Goal: Information Seeking & Learning: Learn about a topic

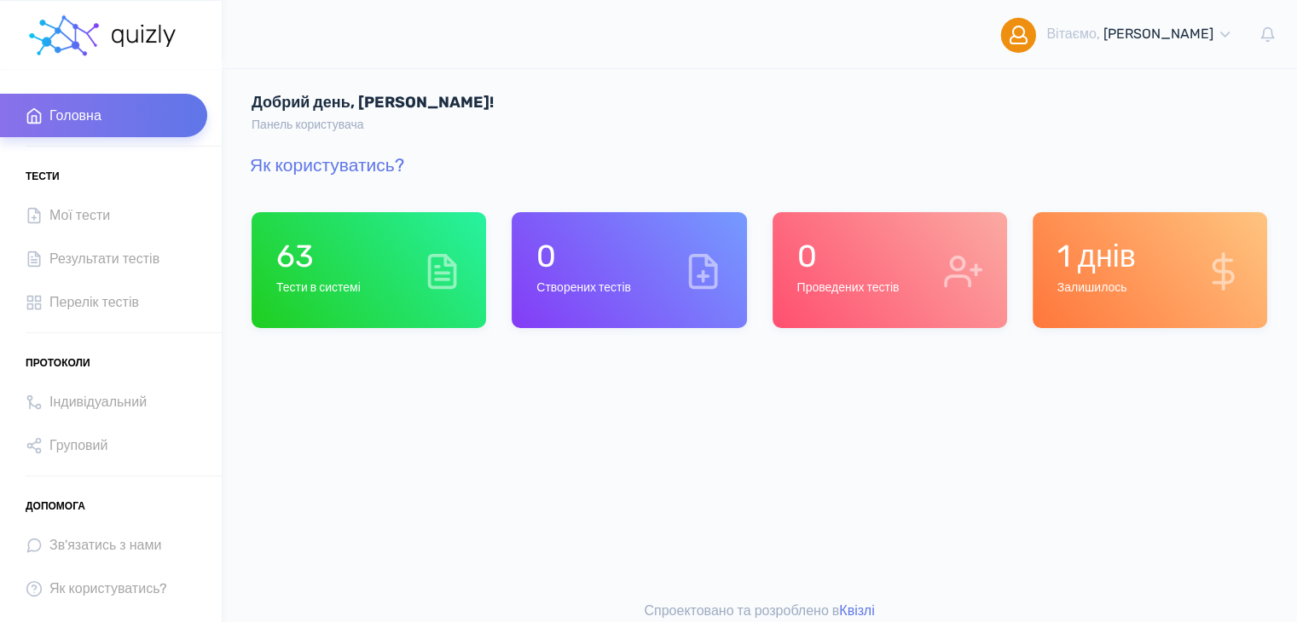
click at [413, 267] on div "63 Тести в системі" at bounding box center [368, 270] width 234 height 116
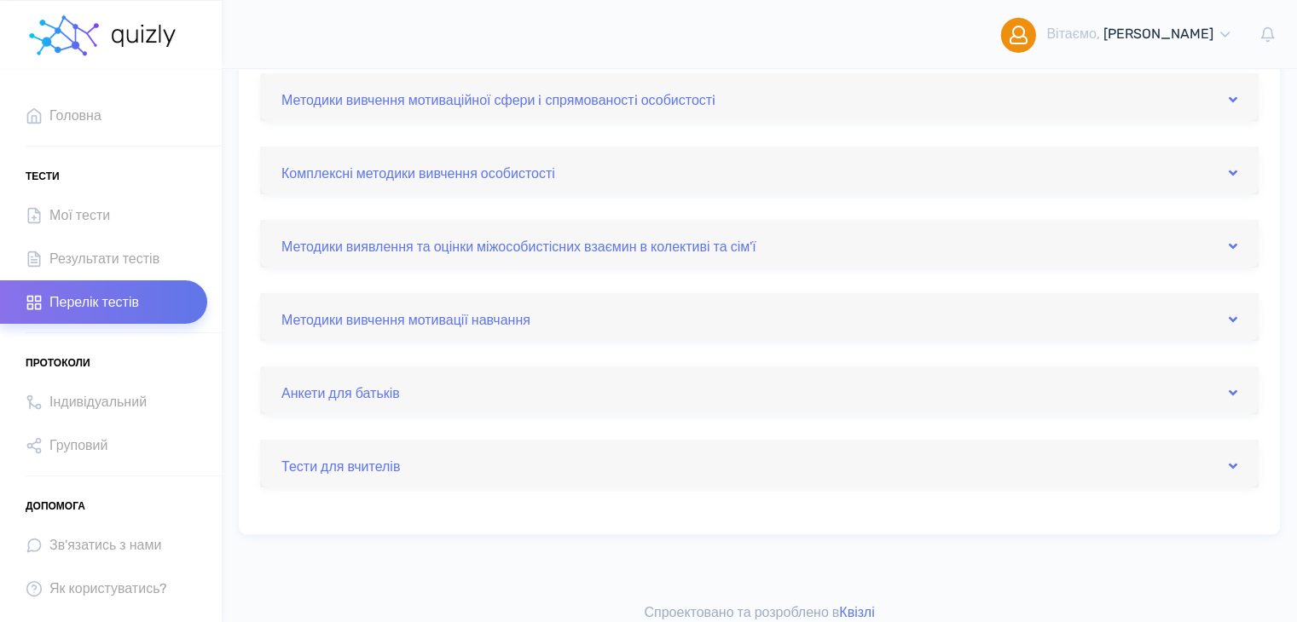
scroll to position [767, 0]
click at [406, 327] on link "Методики вивчення мотивації навчання" at bounding box center [759, 316] width 956 height 27
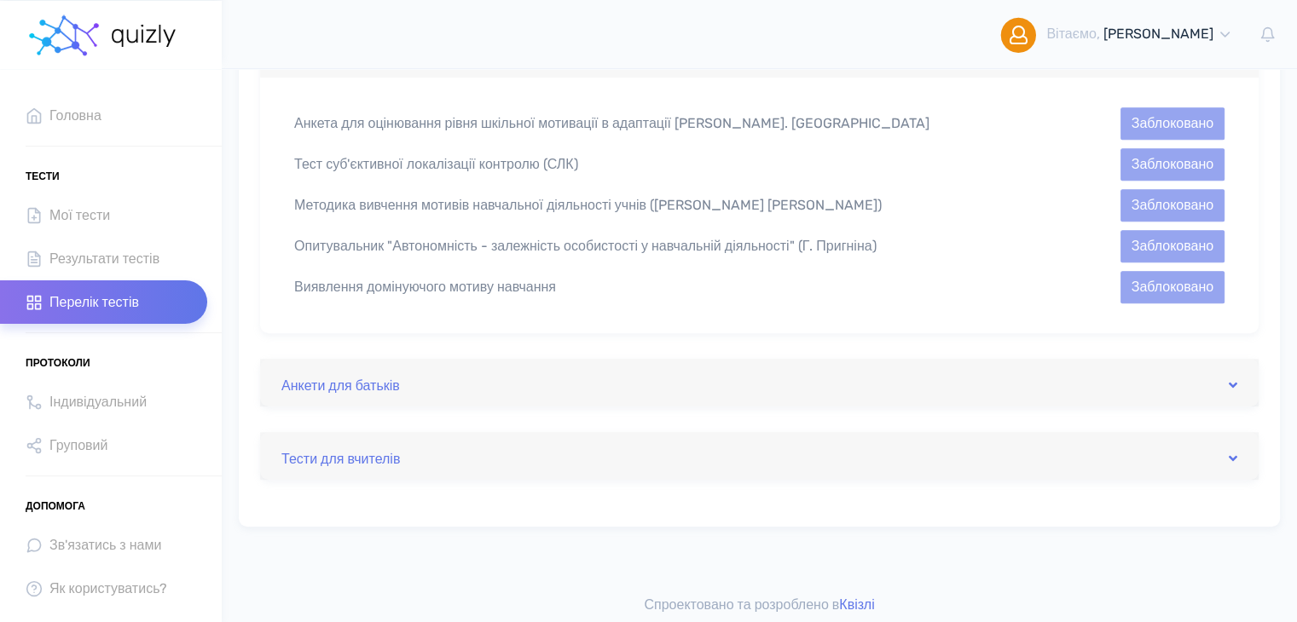
scroll to position [1033, 0]
click at [309, 356] on div "Анкети для батьків" at bounding box center [759, 380] width 998 height 48
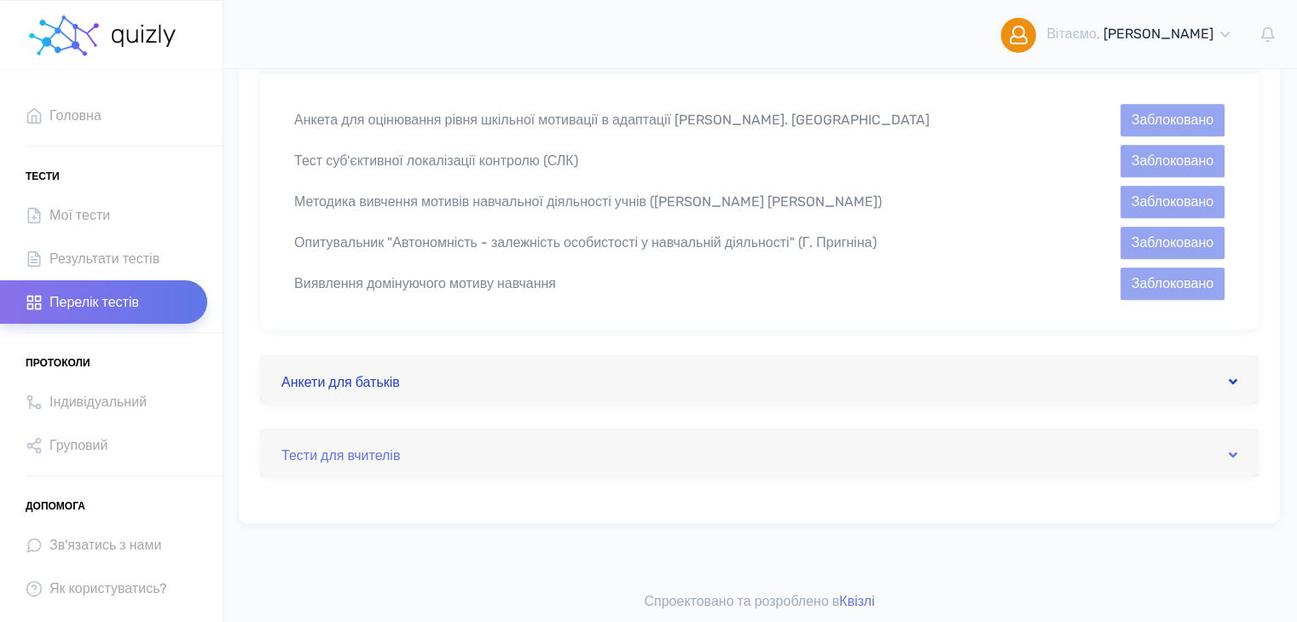
click at [315, 379] on link "Анкети для батьків" at bounding box center [759, 379] width 956 height 27
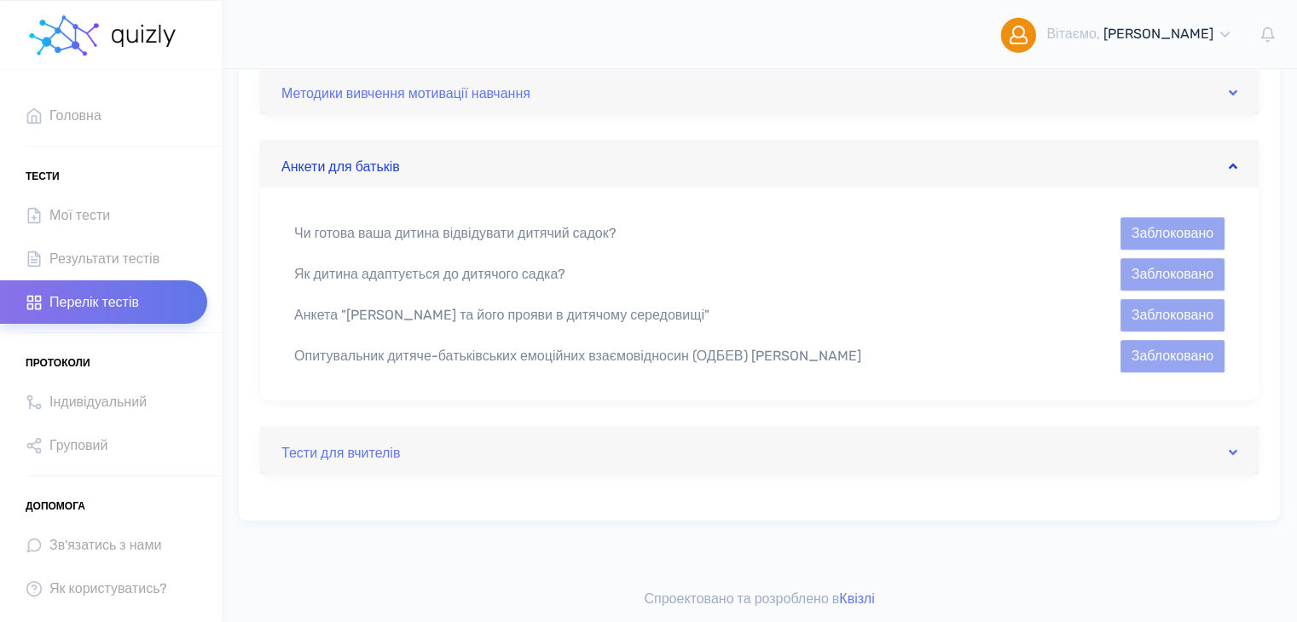
scroll to position [992, 0]
click at [367, 448] on link "Тести для вчителів" at bounding box center [759, 452] width 956 height 27
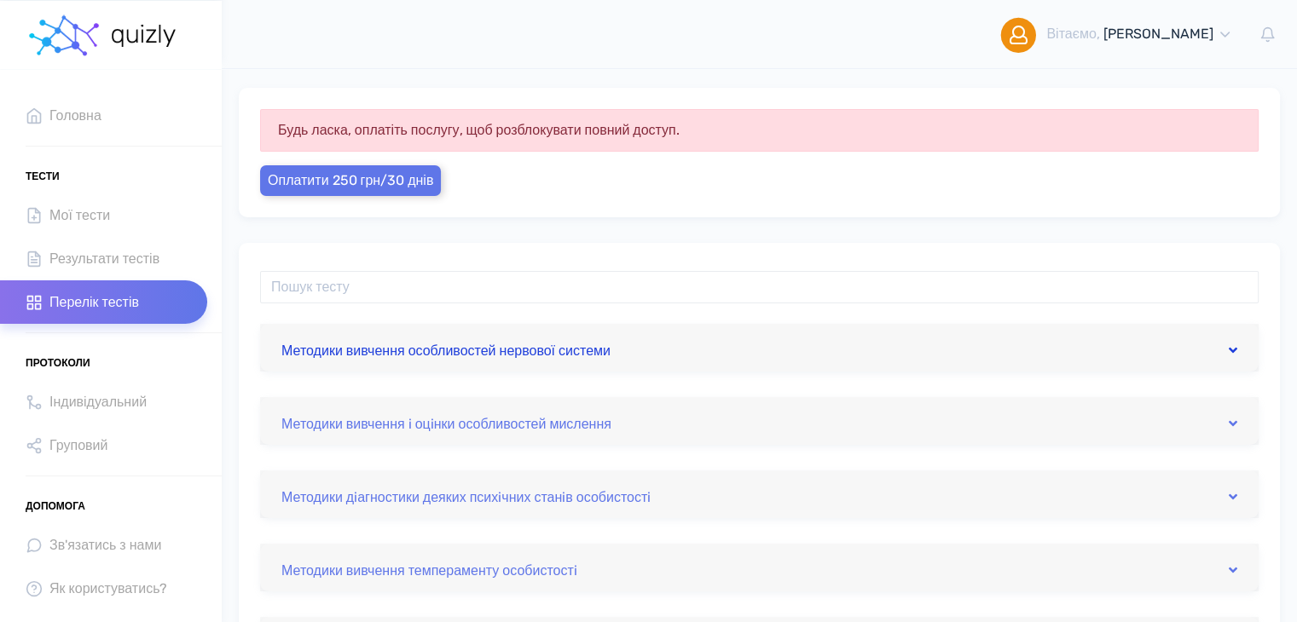
scroll to position [59, 0]
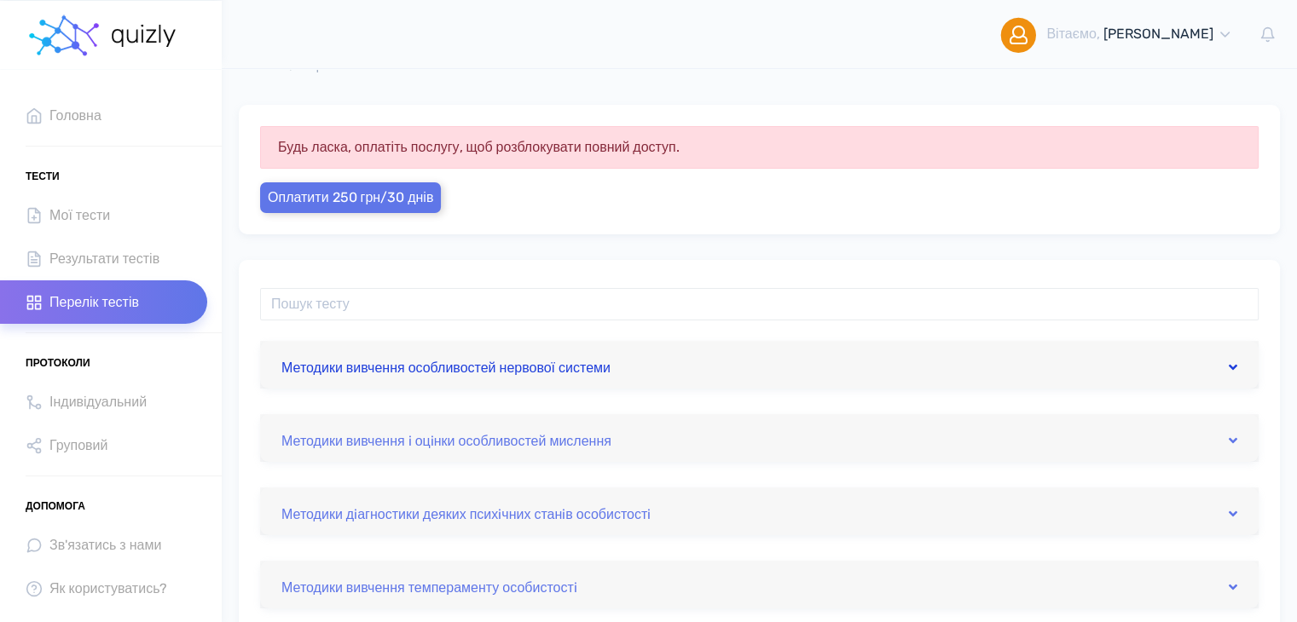
click at [440, 373] on link "Методики вивчення особливостей нервової системи" at bounding box center [759, 364] width 956 height 27
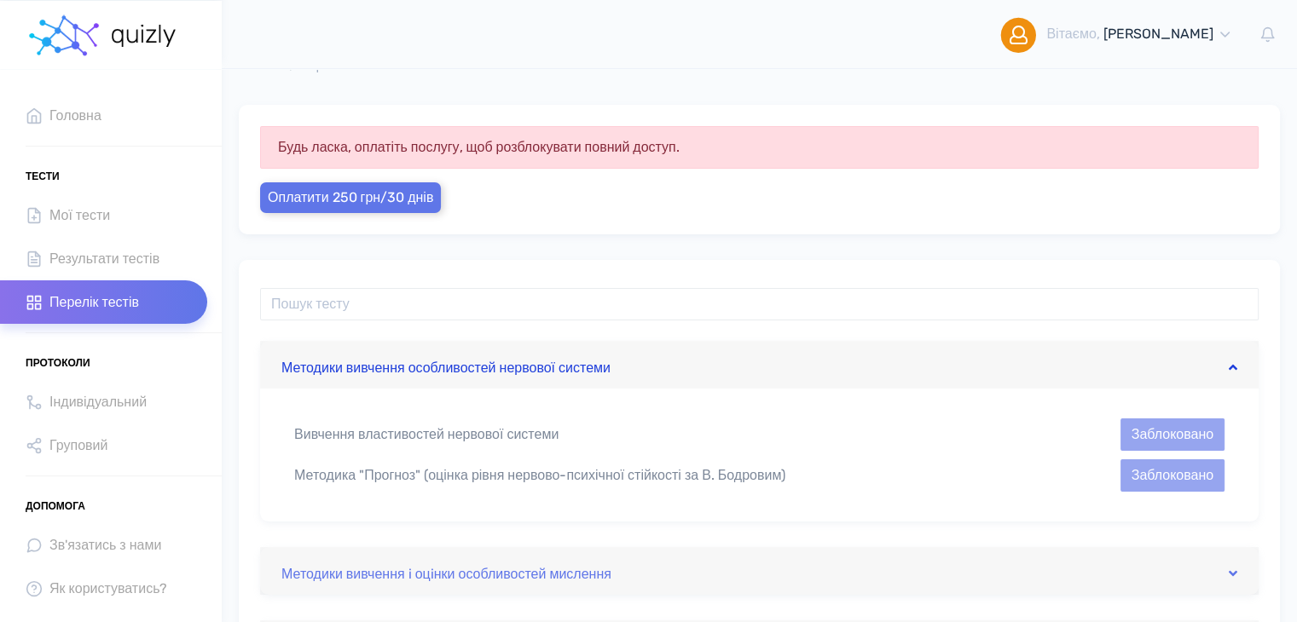
click at [454, 363] on link "Методики вивчення особливостей нервової системи" at bounding box center [759, 364] width 956 height 27
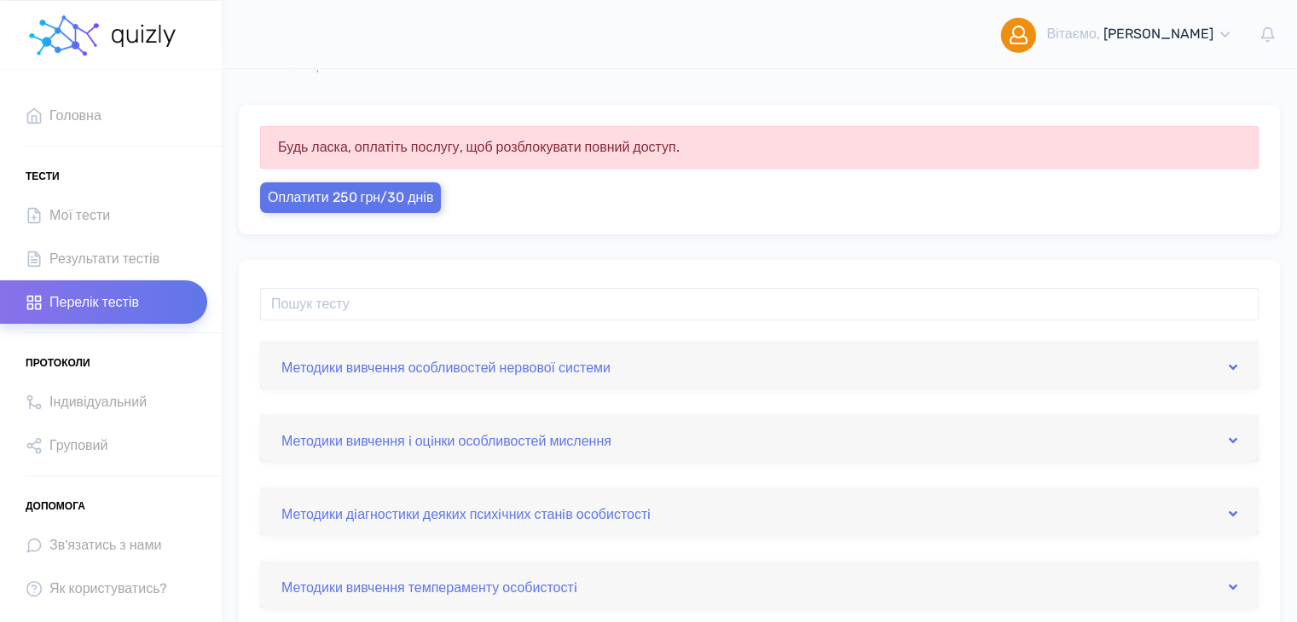
click at [390, 451] on div "Методики вивчення i оцiнки особливостей мислення" at bounding box center [759, 438] width 998 height 48
click at [437, 450] on link "Методики вивчення i оцiнки особливостей мислення" at bounding box center [759, 438] width 956 height 27
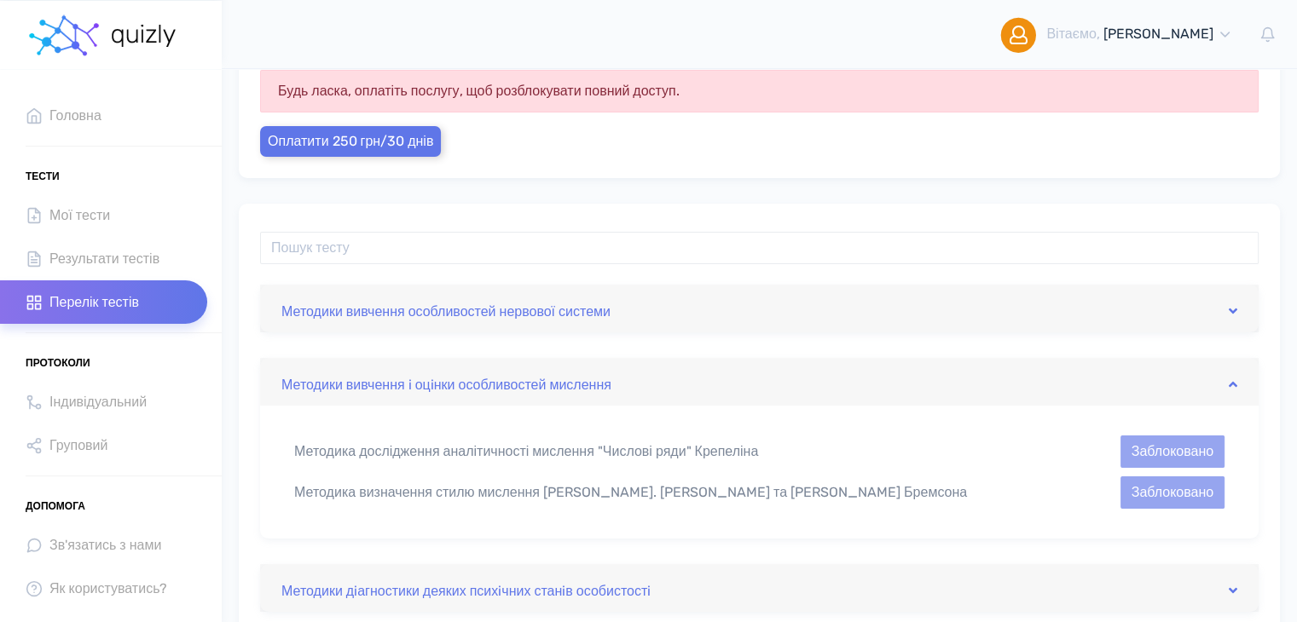
scroll to position [144, 0]
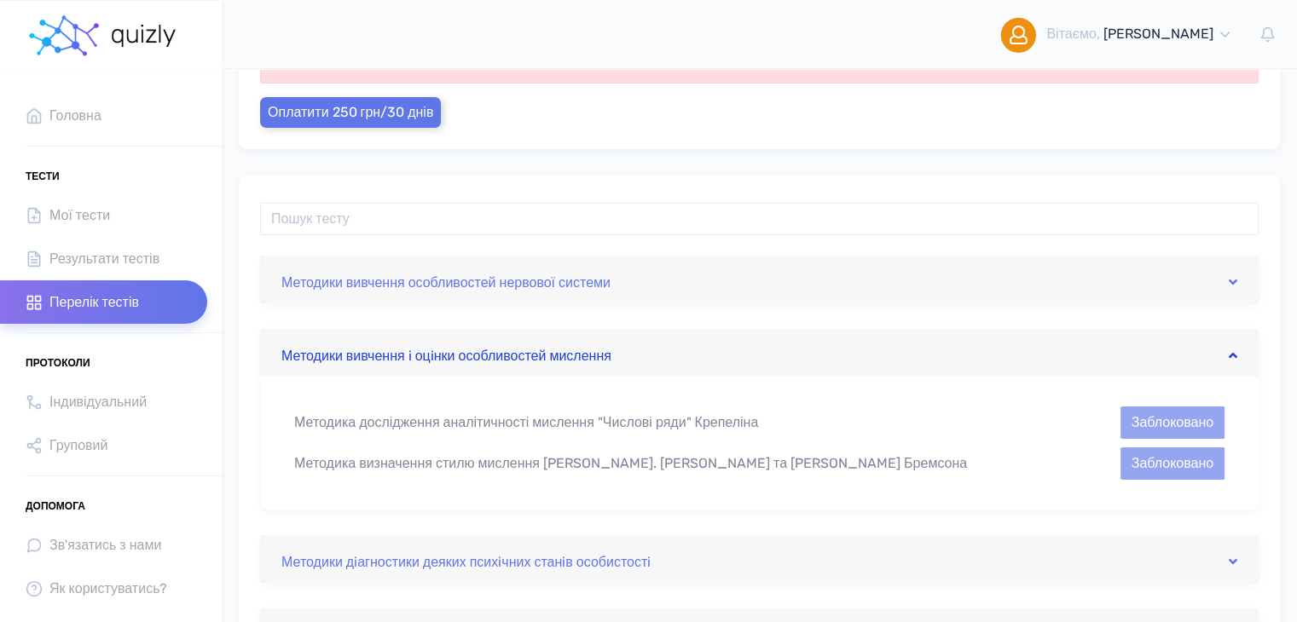
click at [606, 352] on link "Методики вивчення i оцiнки особливостей мислення" at bounding box center [759, 352] width 956 height 27
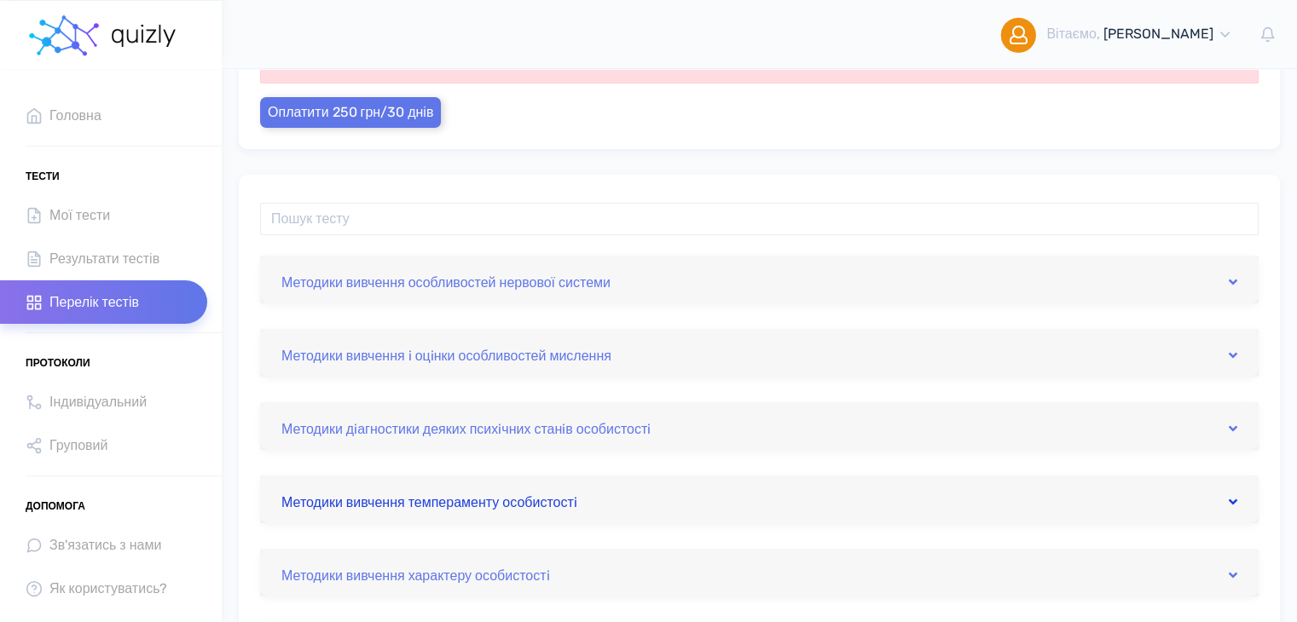
click at [502, 497] on link "Методики вивчення темпераменту особистостi" at bounding box center [759, 499] width 956 height 27
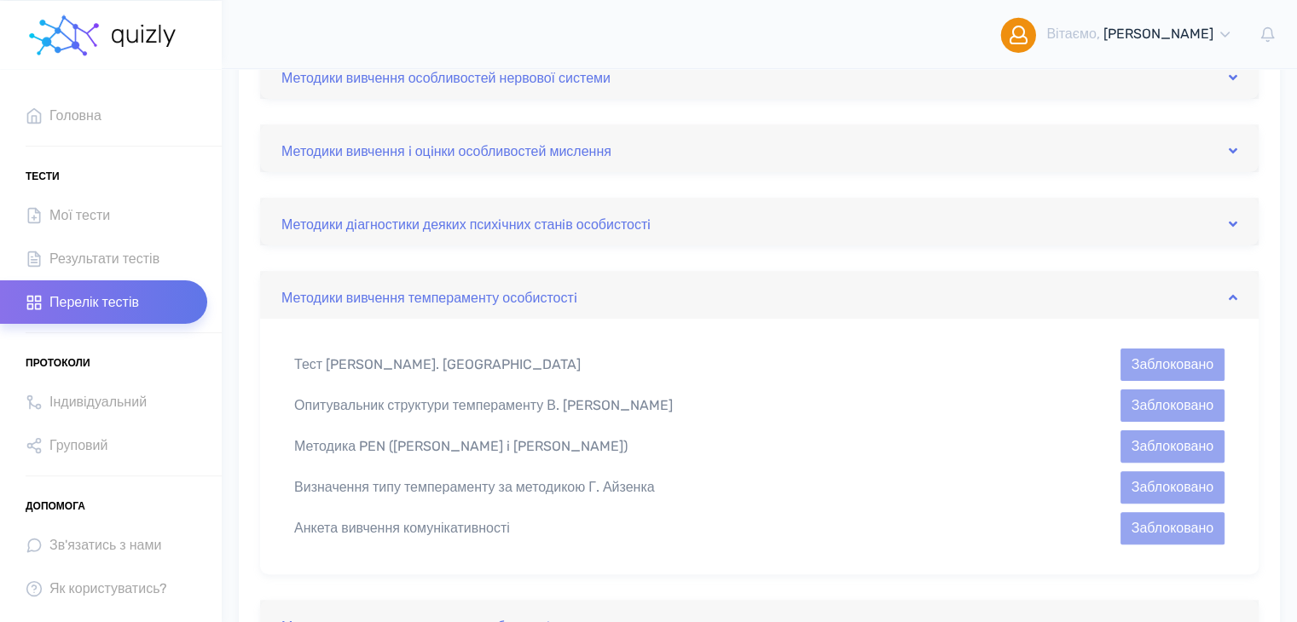
scroll to position [400, 0]
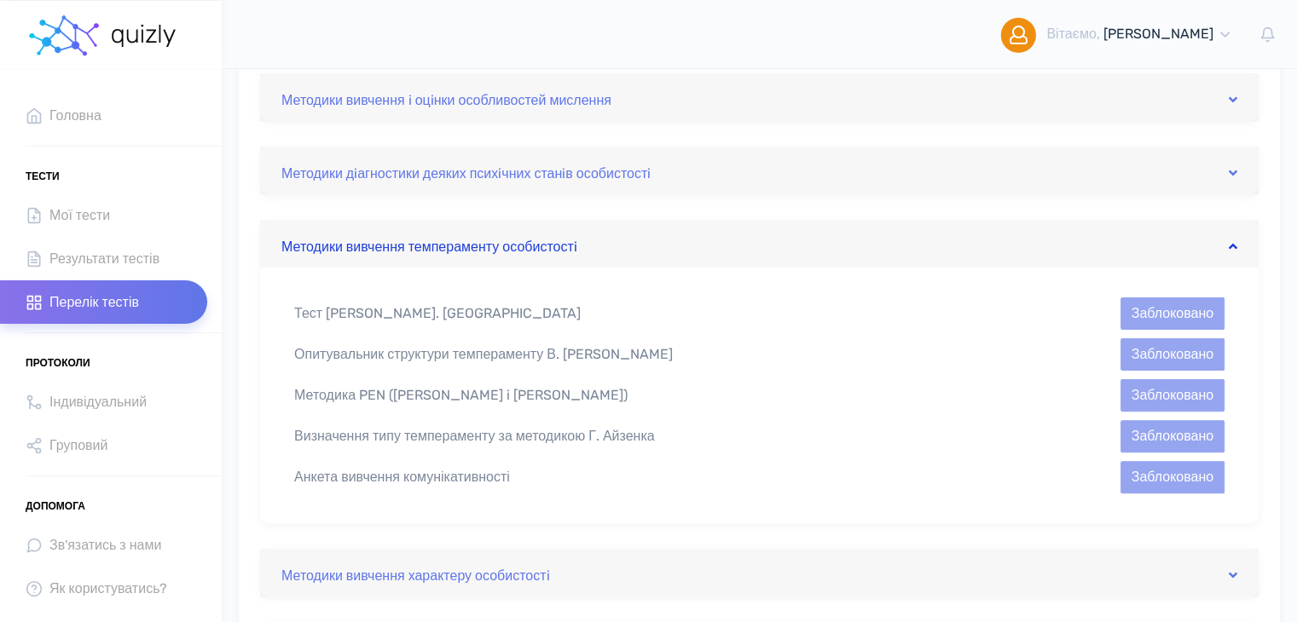
click at [399, 254] on link "Методики вивчення темпераменту особистостi" at bounding box center [759, 243] width 956 height 27
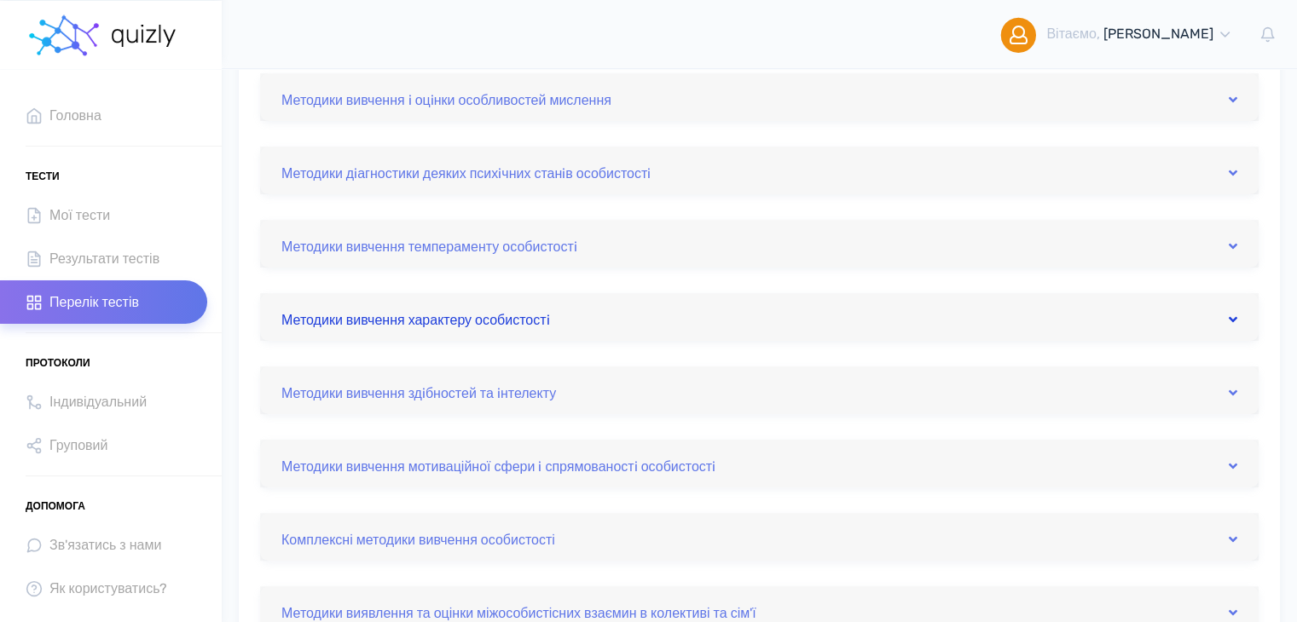
click at [423, 323] on link "Методики вивчення характеру особистостi" at bounding box center [759, 317] width 956 height 27
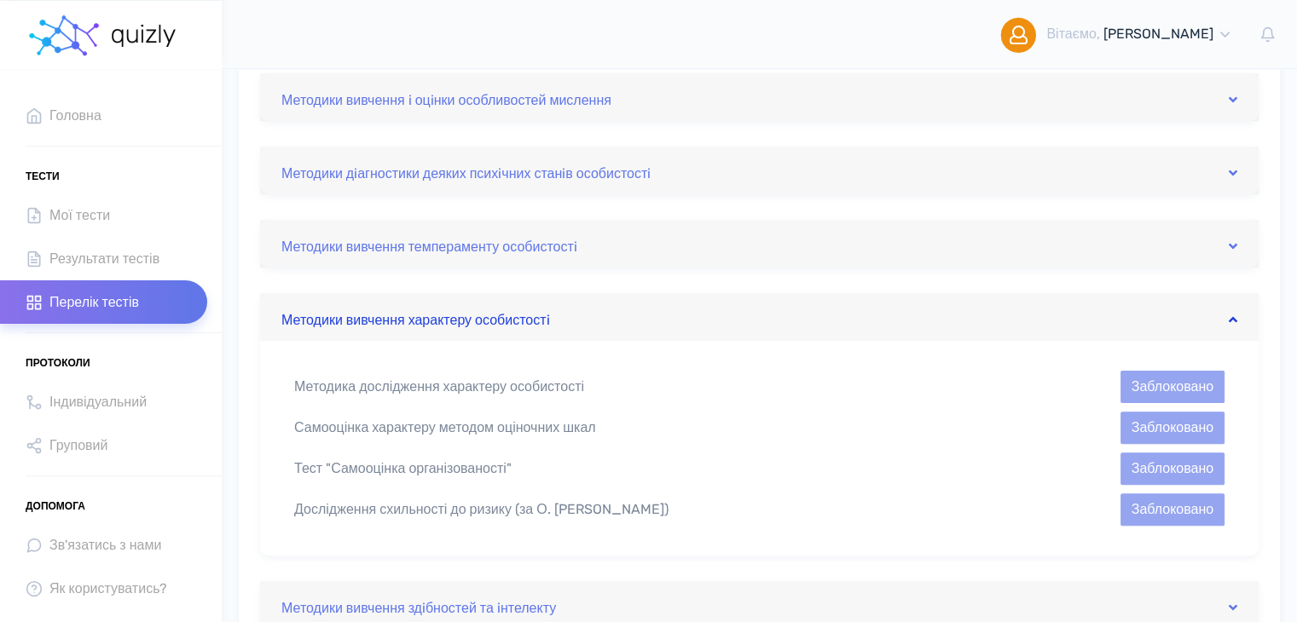
click at [423, 321] on link "Методики вивчення характеру особистостi" at bounding box center [759, 317] width 956 height 27
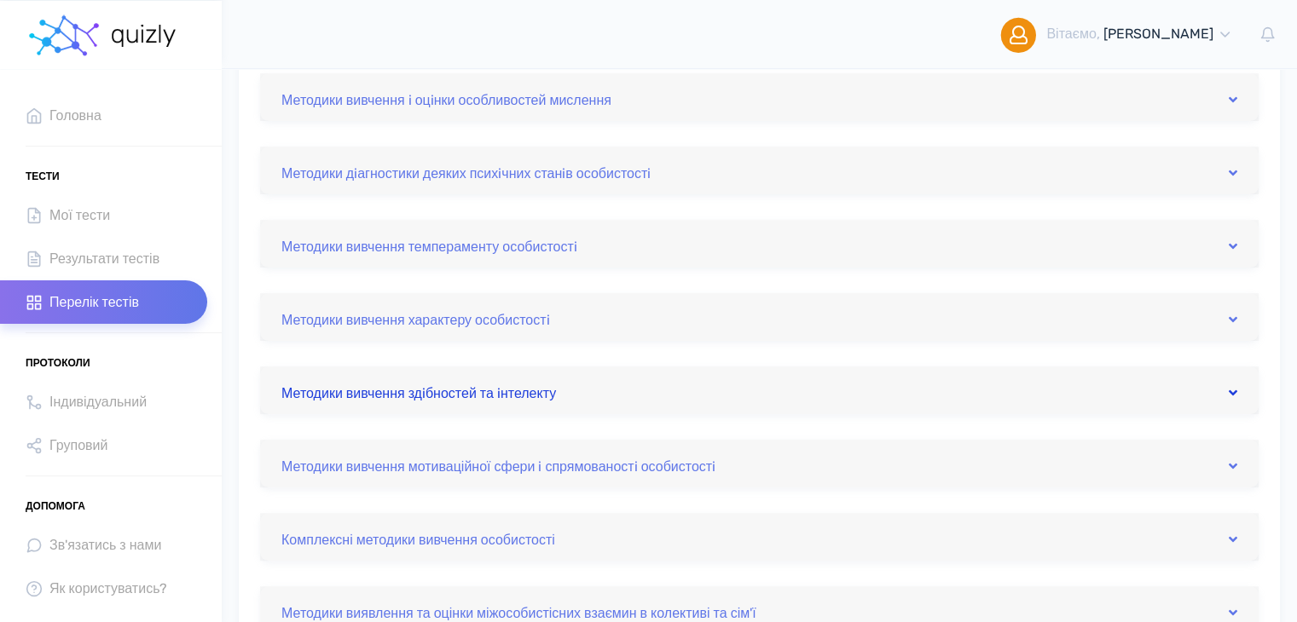
click at [448, 399] on link "Методики вивчення здiбностей та iнтелекту" at bounding box center [759, 390] width 956 height 27
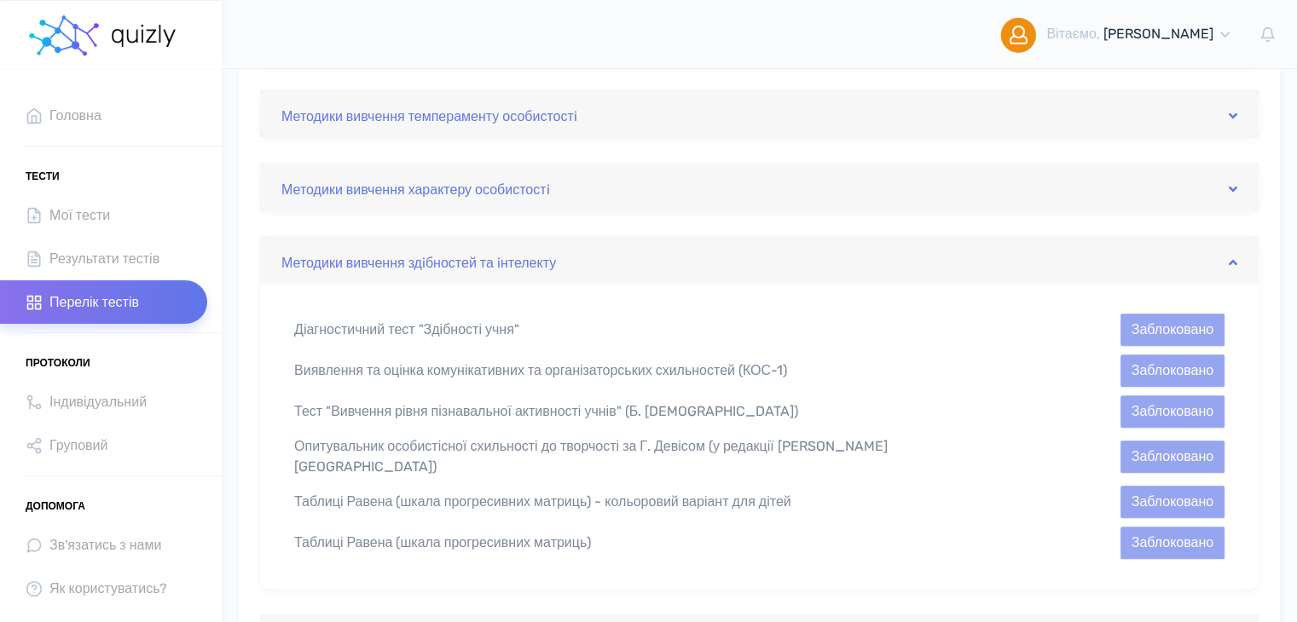
scroll to position [570, 0]
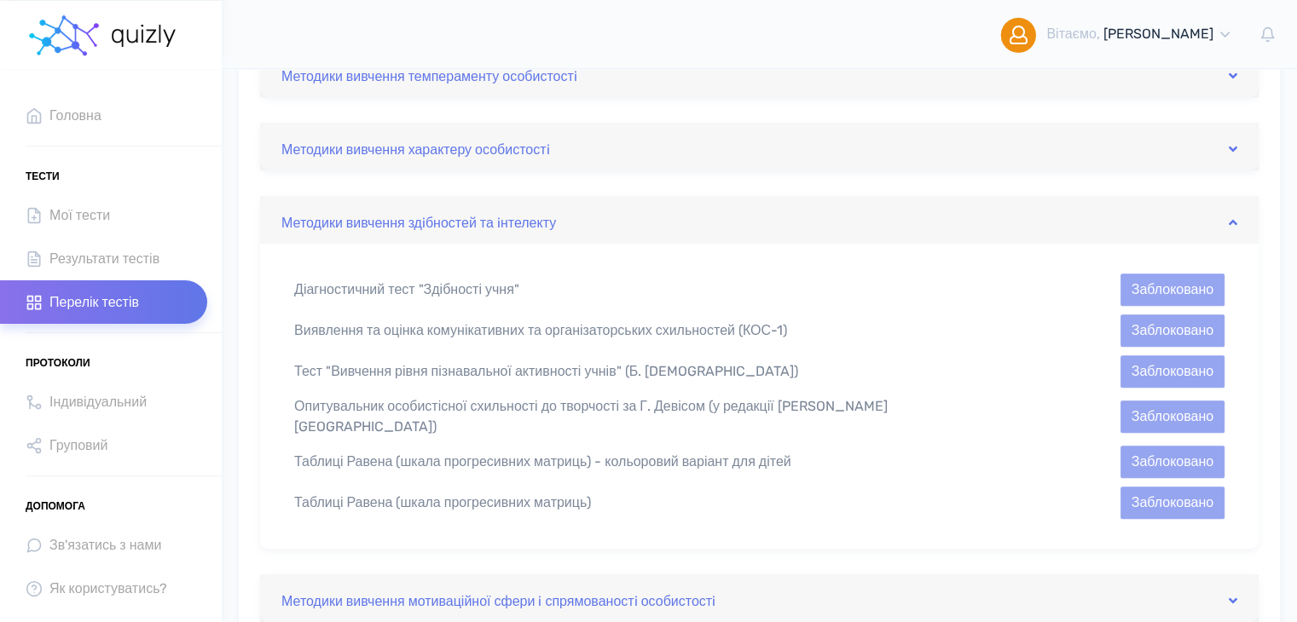
click at [419, 289] on div "Діагностичний тест "Здібності учня"" at bounding box center [639, 290] width 717 height 20
click at [413, 287] on div "Діагностичний тест "Здібності учня"" at bounding box center [639, 290] width 717 height 20
click at [1166, 286] on button "Заблоковано" at bounding box center [1172, 290] width 104 height 32
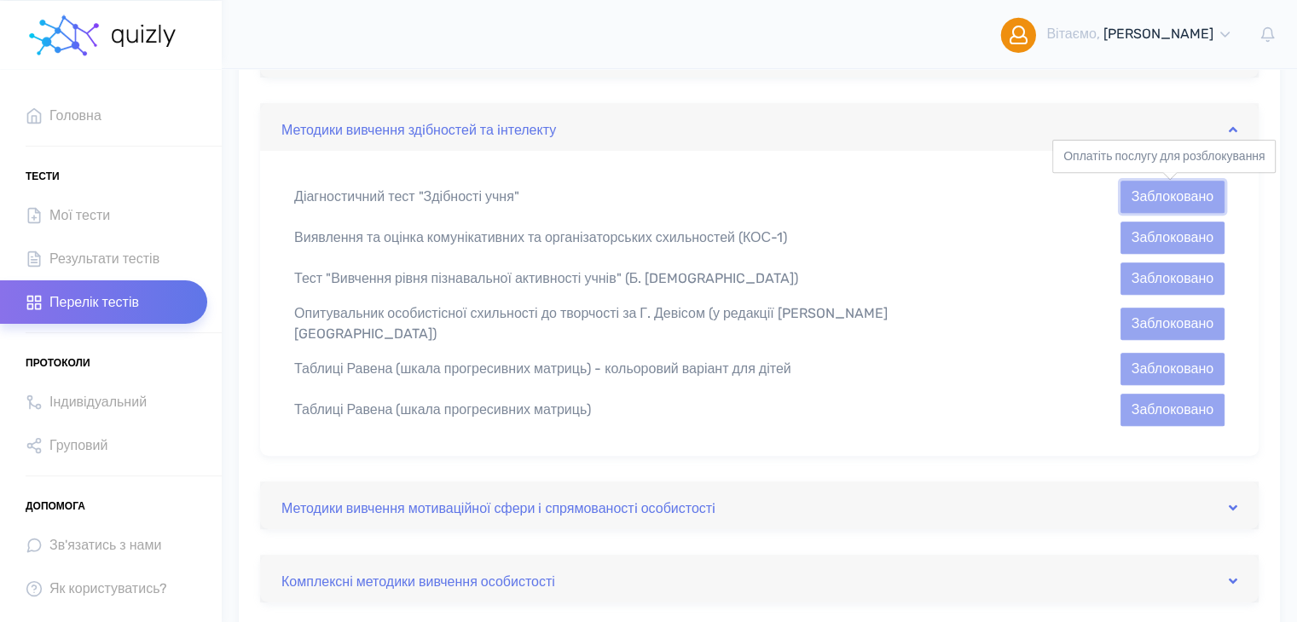
scroll to position [853, 0]
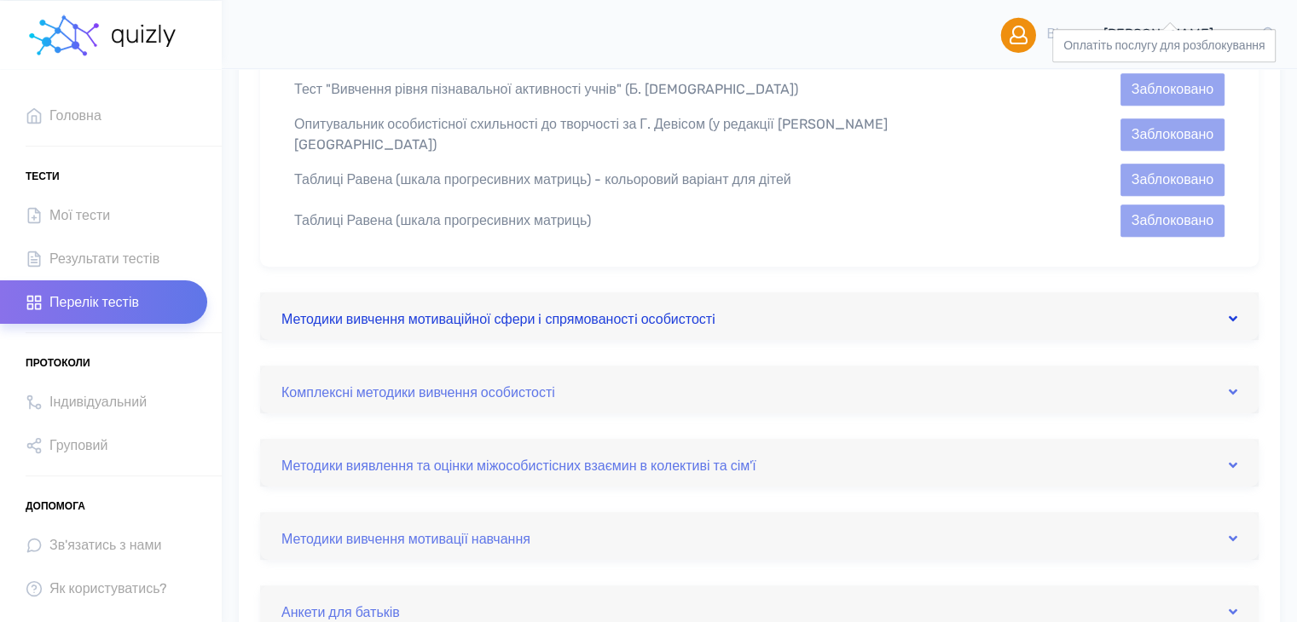
click at [396, 312] on link "Методики вивчення мотиваційної сфери i спрямованостi особистостi" at bounding box center [759, 316] width 956 height 27
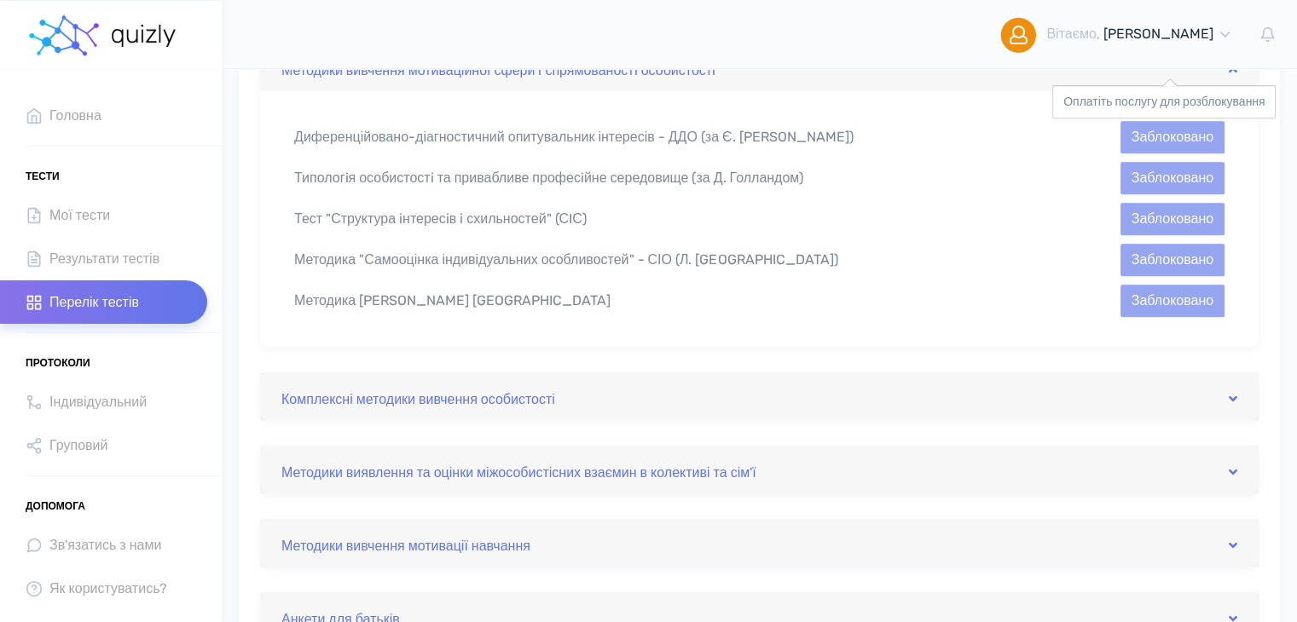
scroll to position [767, 0]
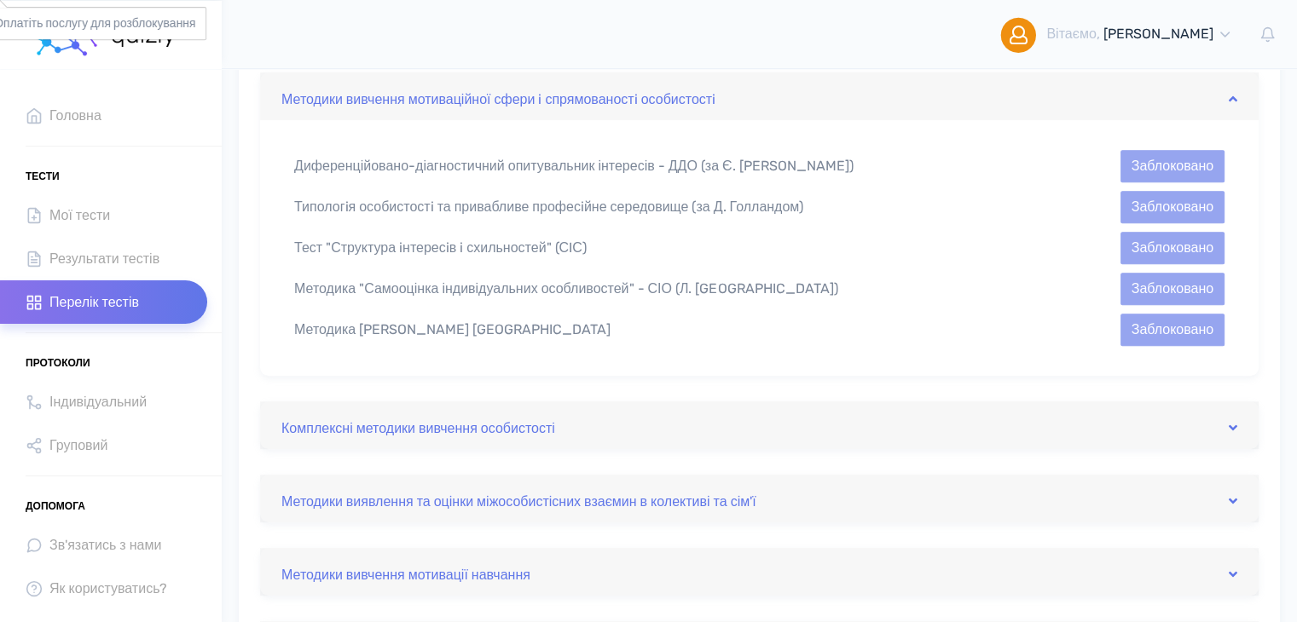
click at [512, 251] on div "Тест "Структура iнтересiв i схильностей" (СIС)" at bounding box center [639, 248] width 717 height 20
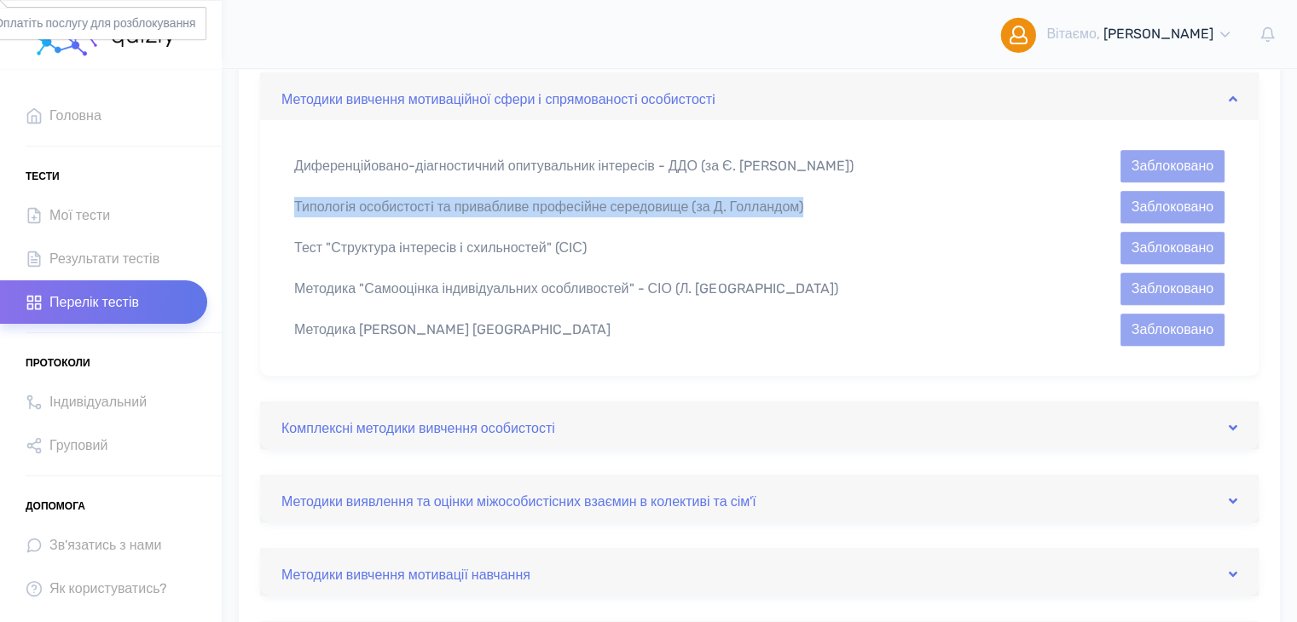
drag, startPoint x: 835, startPoint y: 202, endPoint x: 272, endPoint y: 209, distance: 563.6
click at [272, 209] on div "Диференційовано-діагностичний опитувальник інтересів - ДДО (за Є. [PERSON_NAME]…" at bounding box center [759, 248] width 998 height 256
copy div "Типологiя особистостi та привабливе професiйне середовище (за Д. Голландом)"
click at [447, 430] on link "Комплексні методики вивчення особистості" at bounding box center [759, 425] width 956 height 27
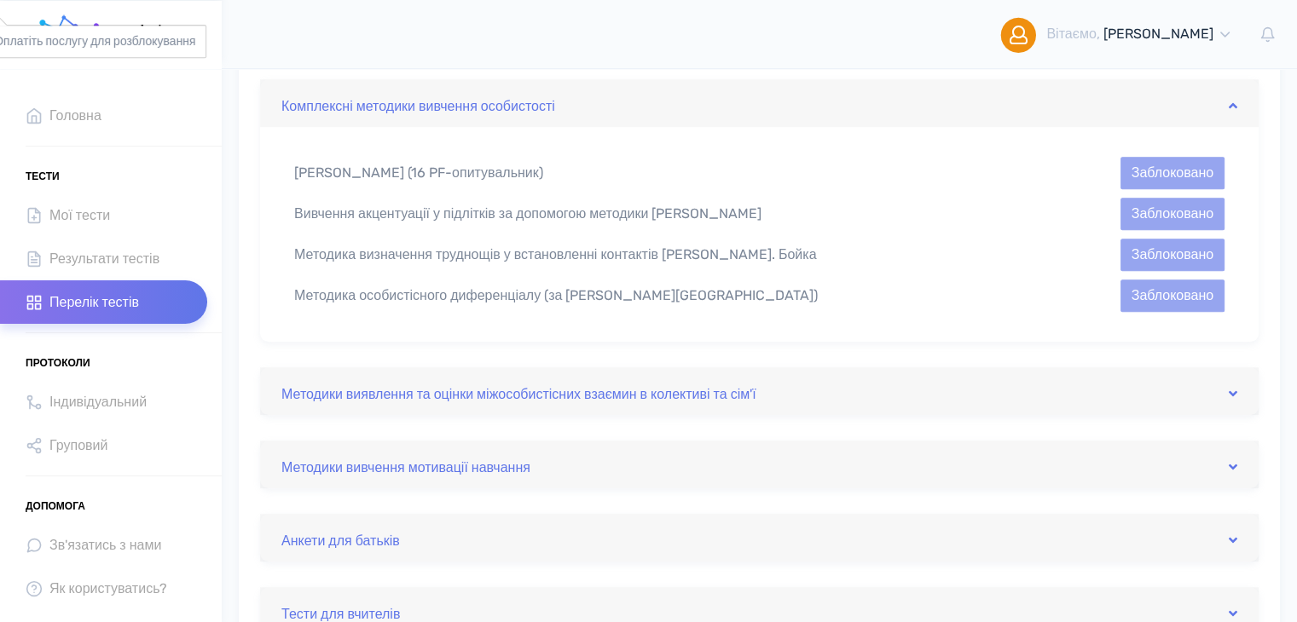
scroll to position [853, 0]
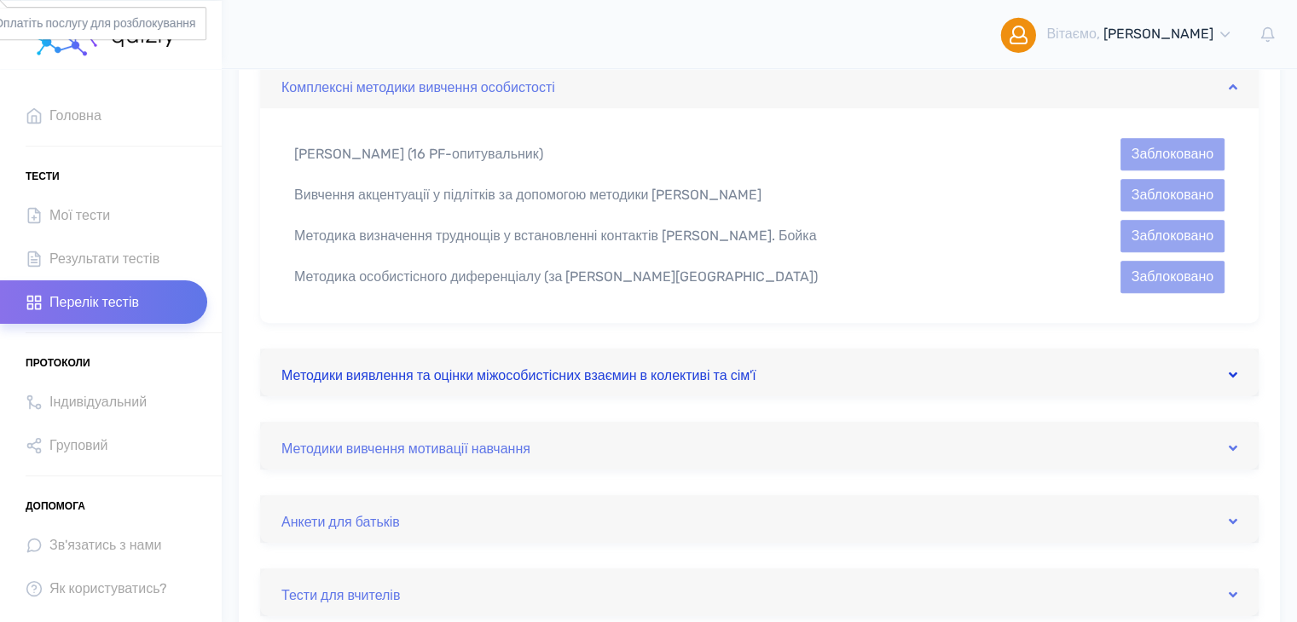
click at [498, 371] on link "Методики виявлення та оцінки міжособистісних взаємин в колективі та сім'ї" at bounding box center [759, 372] width 956 height 27
